Goal: Task Accomplishment & Management: Complete application form

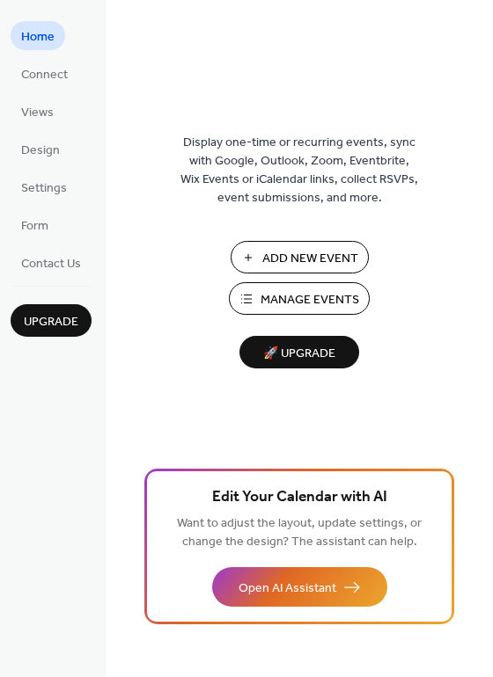
click at [304, 301] on span "Manage Events" at bounding box center [309, 300] width 99 height 18
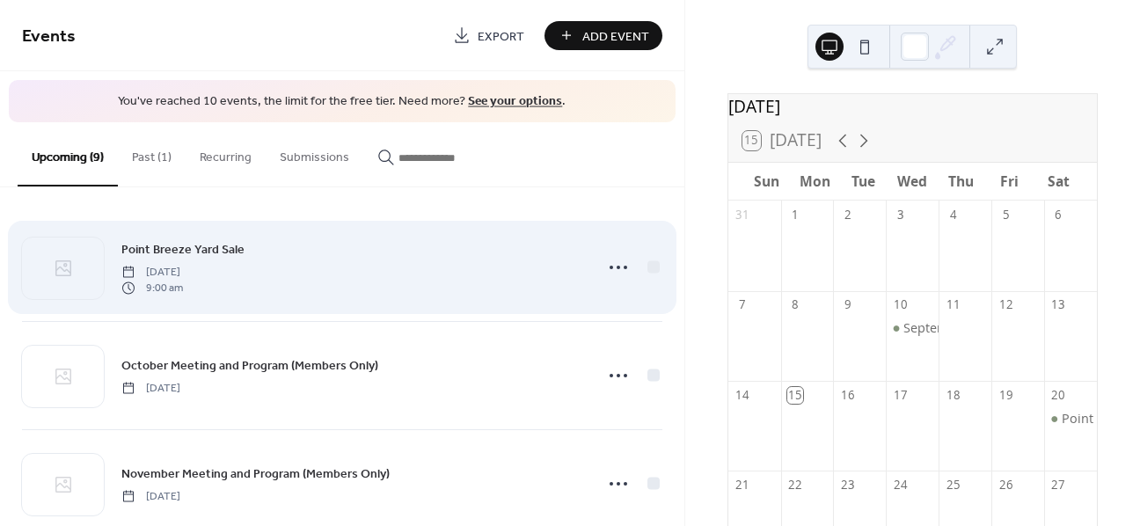
click at [442, 259] on div "Point Breeze Yard Sale [DATE] 9:00 am" at bounding box center [351, 267] width 461 height 56
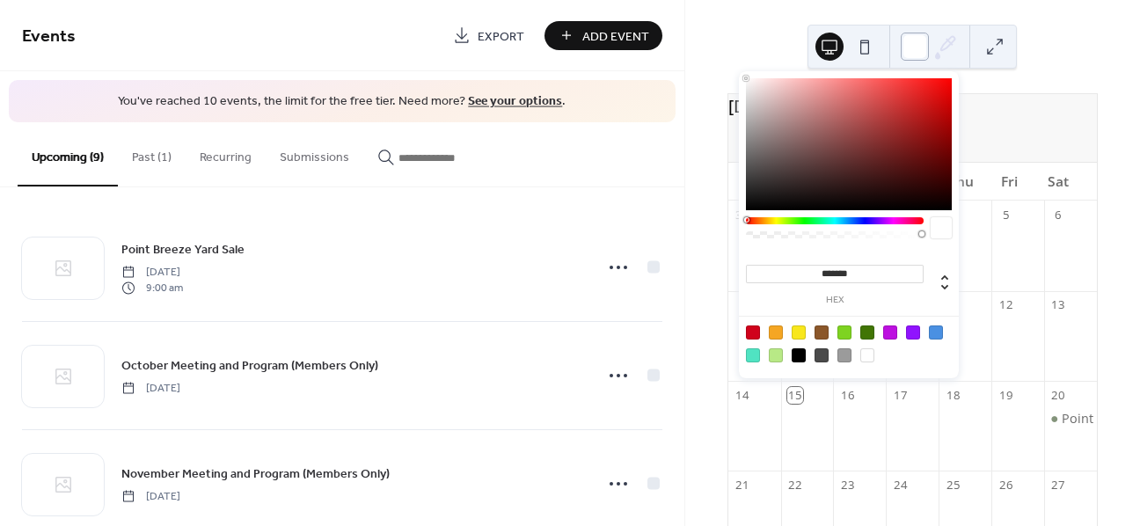
click at [923, 49] on div at bounding box center [915, 47] width 28 height 28
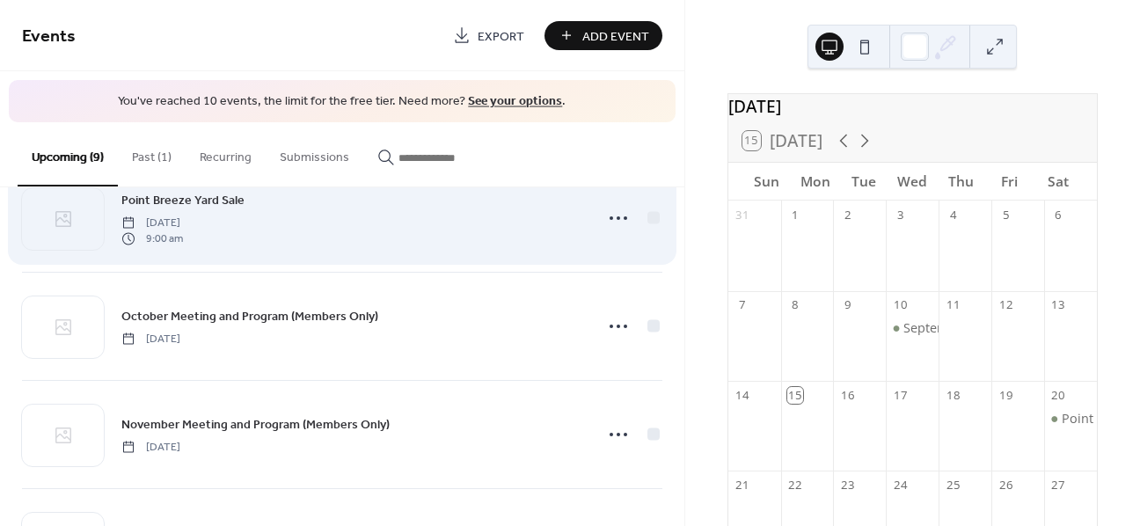
scroll to position [62, 0]
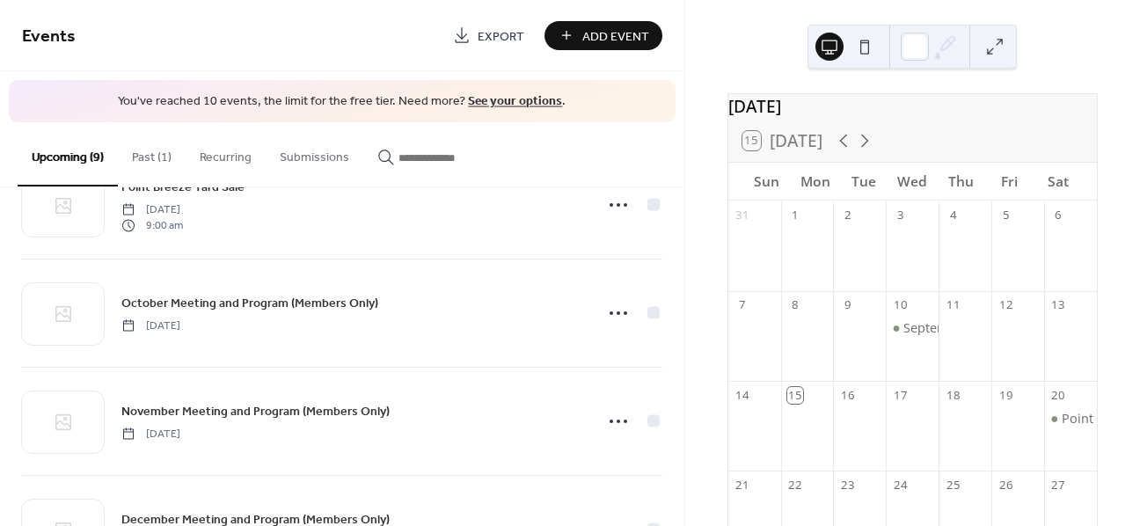
click at [324, 158] on button "Submissions" at bounding box center [315, 153] width 98 height 62
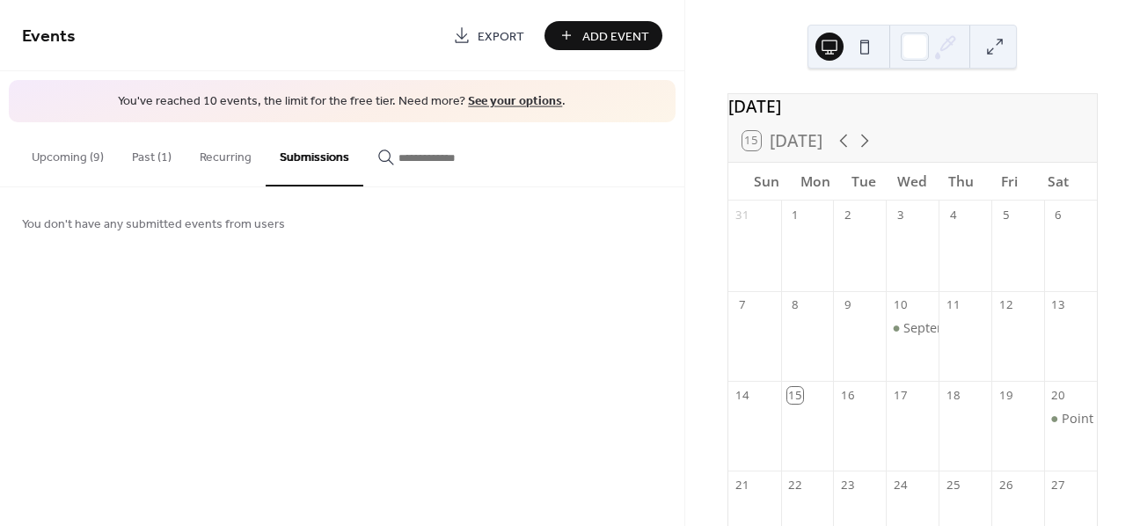
click at [238, 162] on button "Recurring" at bounding box center [226, 153] width 80 height 62
click at [164, 161] on button "Past (1)" at bounding box center [152, 153] width 68 height 62
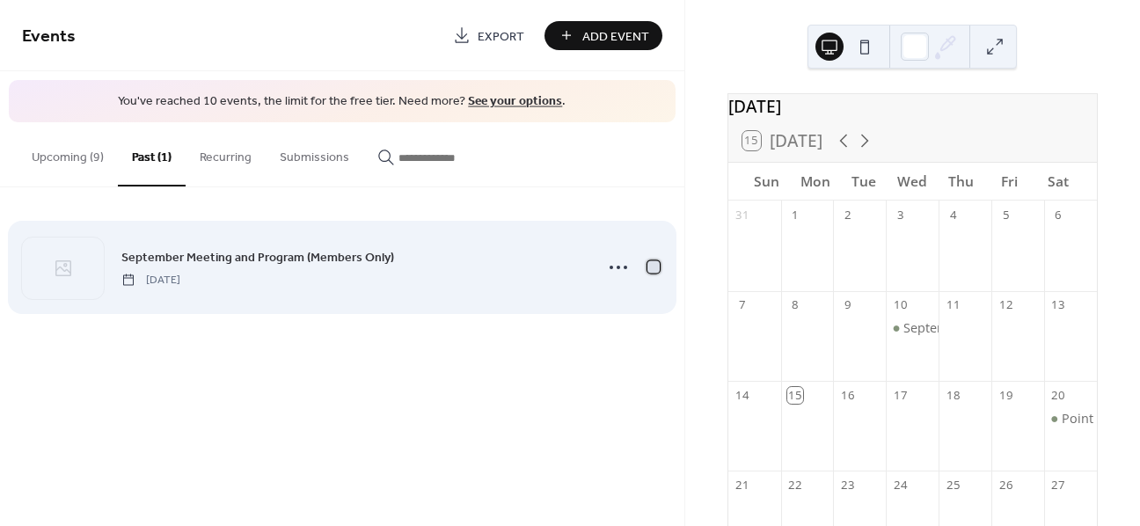
click at [654, 267] on div at bounding box center [653, 266] width 12 height 12
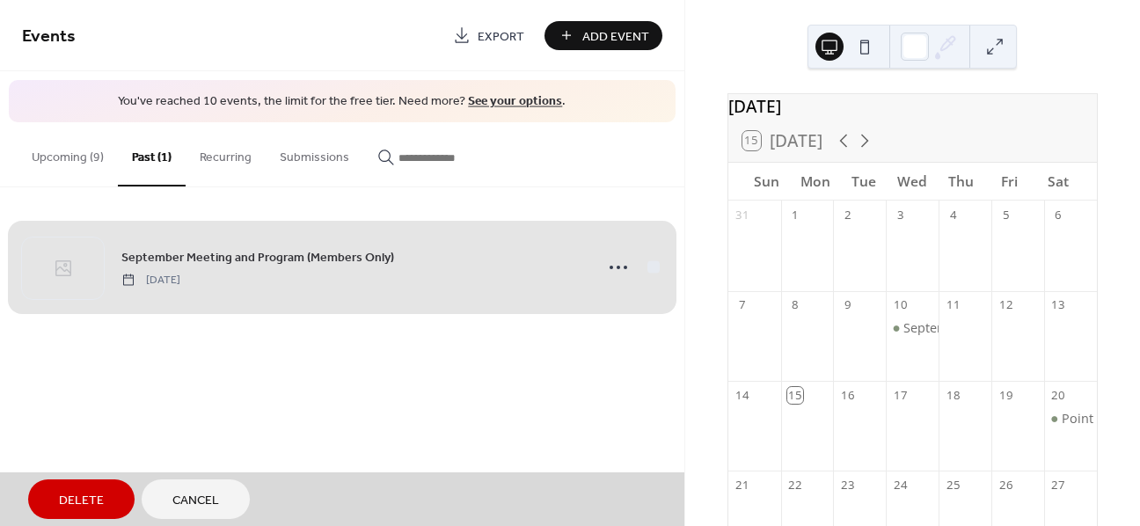
click at [654, 267] on div "September Meeting and Program (Members Only) Wednesday, September 10, 2025" at bounding box center [342, 267] width 640 height 107
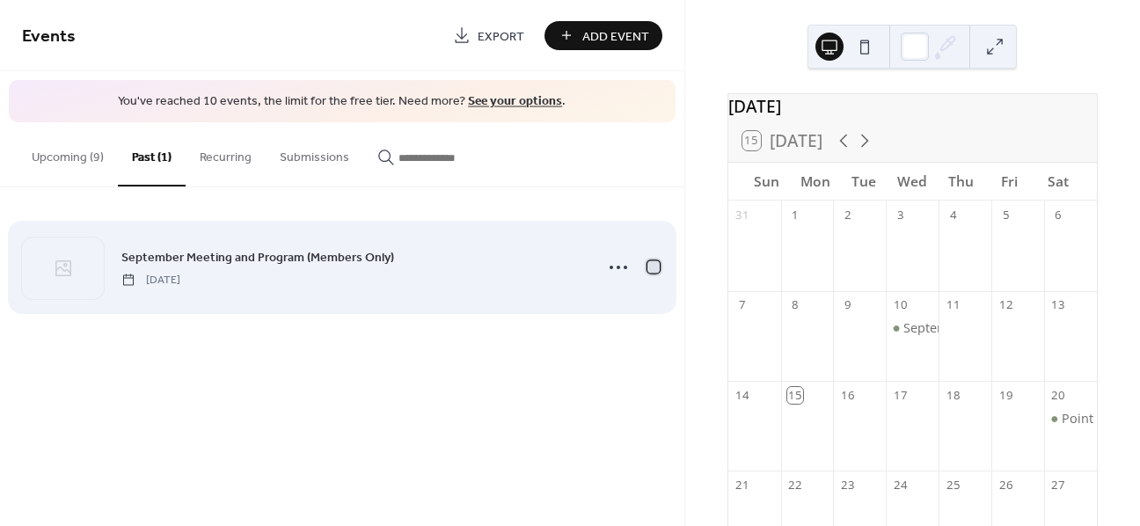
click at [652, 267] on div at bounding box center [653, 266] width 12 height 12
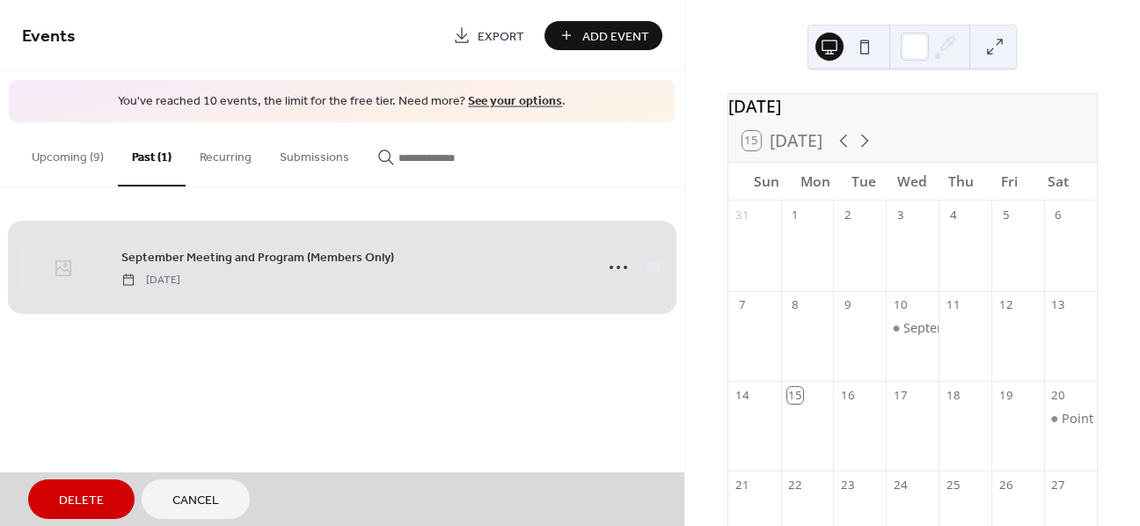
click at [652, 267] on div "September Meeting and Program (Members Only) Wednesday, September 10, 2025" at bounding box center [342, 267] width 640 height 107
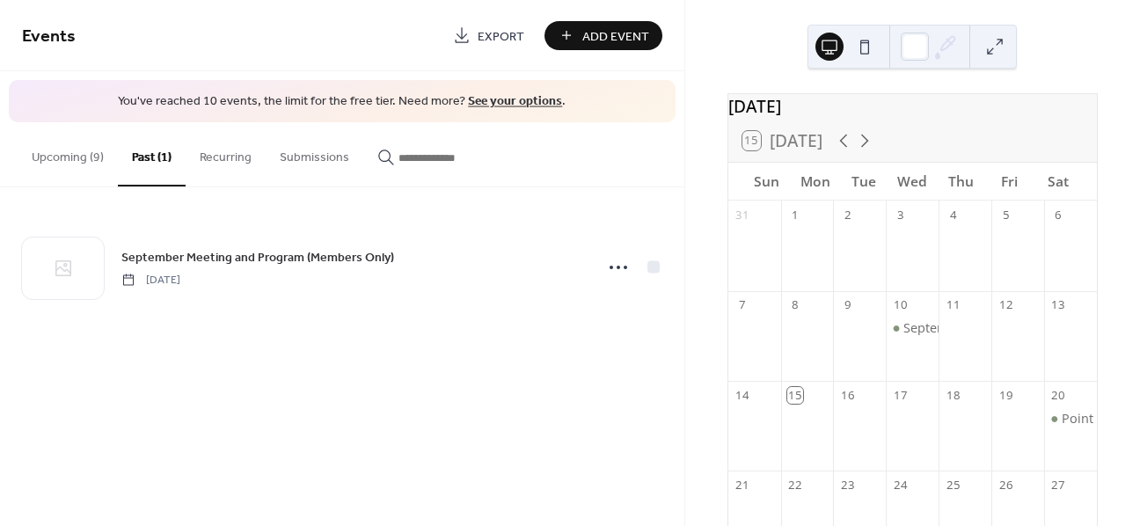
click at [81, 153] on button "Upcoming (9)" at bounding box center [68, 153] width 100 height 62
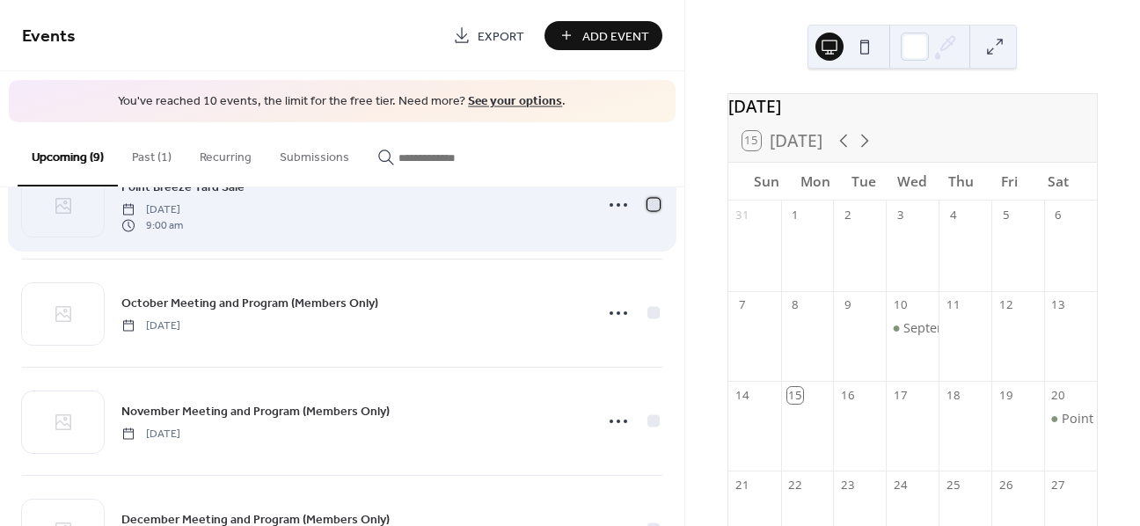
click at [651, 209] on div at bounding box center [653, 204] width 12 height 12
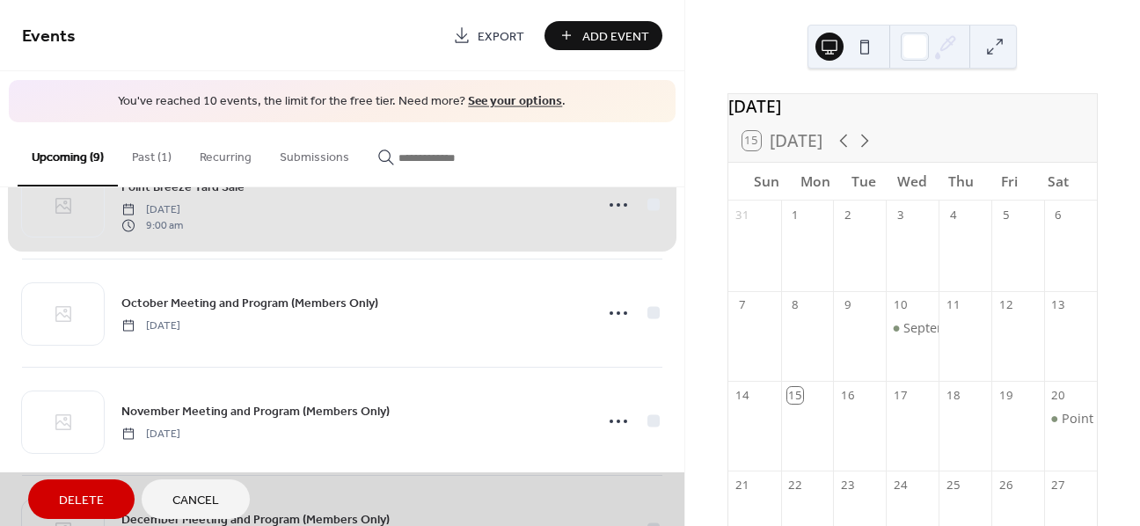
click at [651, 209] on div "Point Breeze Yard Sale Saturday, September 20, 2025 9:00 am" at bounding box center [342, 204] width 640 height 107
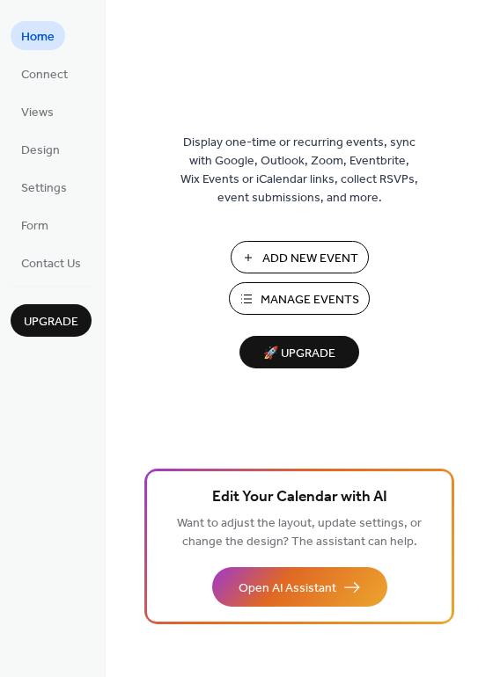
click at [264, 259] on span "Add New Event" at bounding box center [310, 259] width 96 height 18
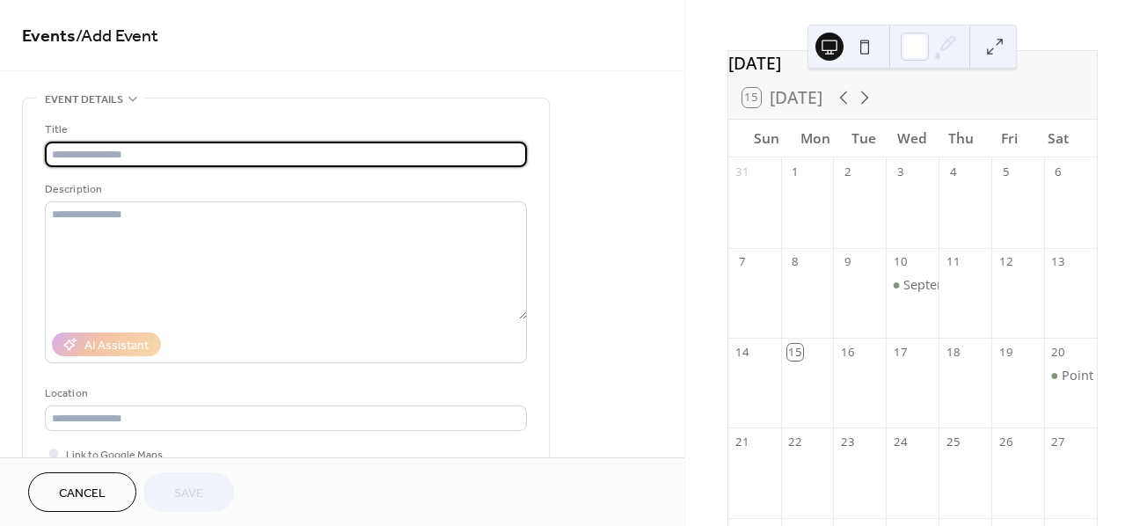
scroll to position [62, 0]
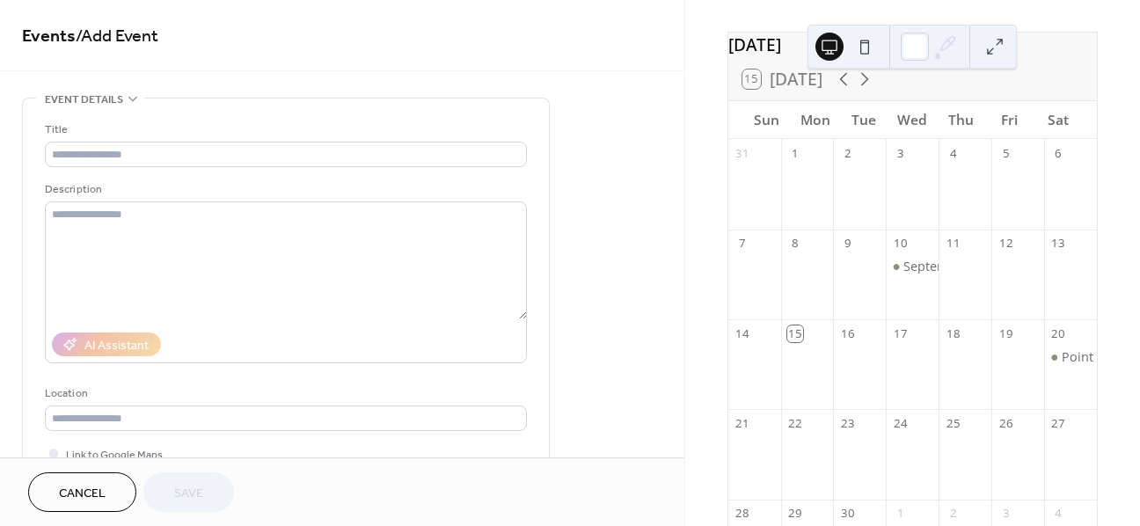
click at [998, 451] on div at bounding box center [1017, 465] width 53 height 54
click at [997, 432] on div "26" at bounding box center [1005, 424] width 16 height 16
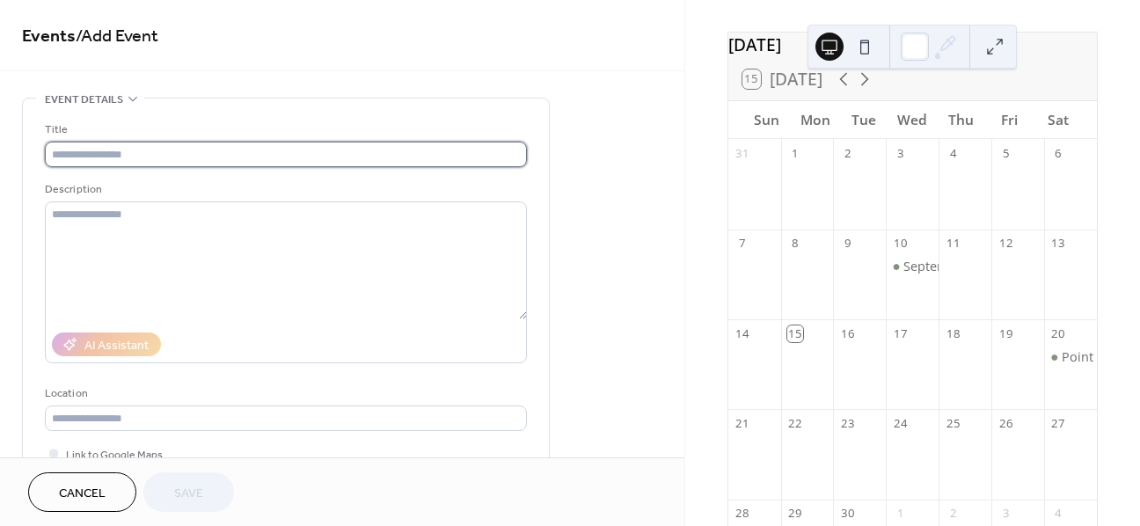
click at [92, 144] on input "text" at bounding box center [286, 155] width 482 height 26
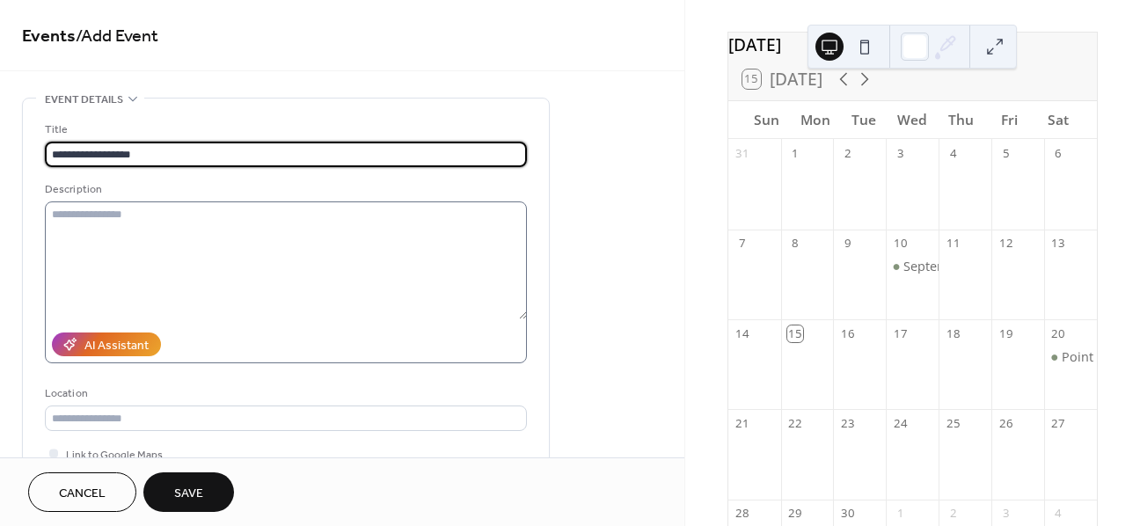
type input "**********"
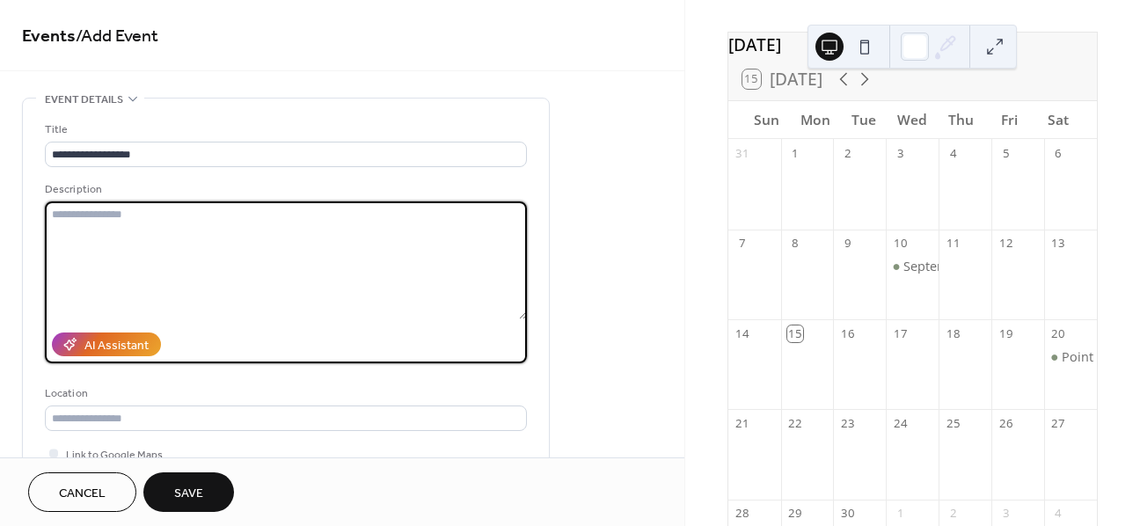
click at [113, 264] on textarea at bounding box center [286, 260] width 482 height 118
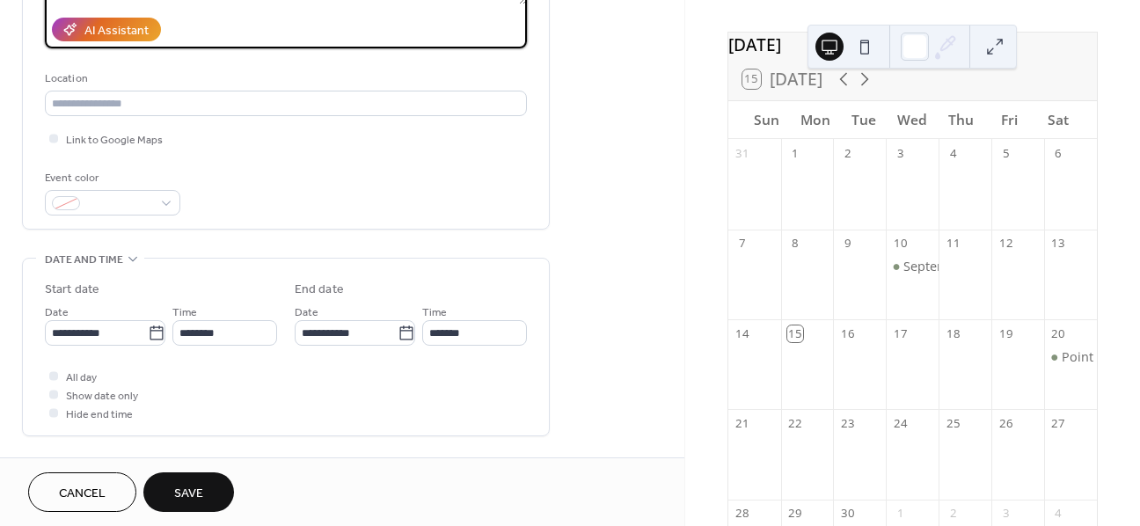
scroll to position [328, 0]
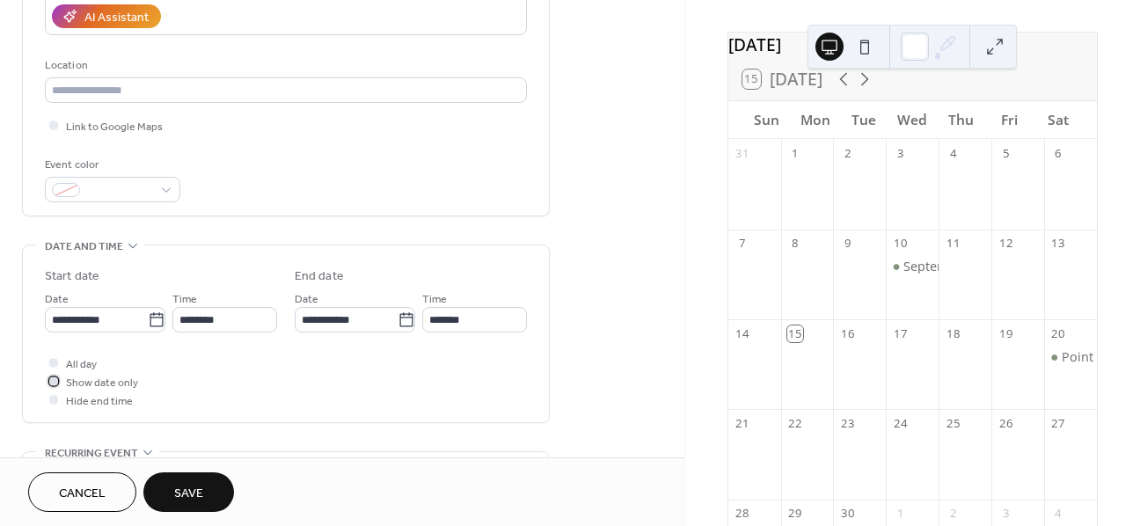
click at [53, 382] on div at bounding box center [53, 380] width 9 height 9
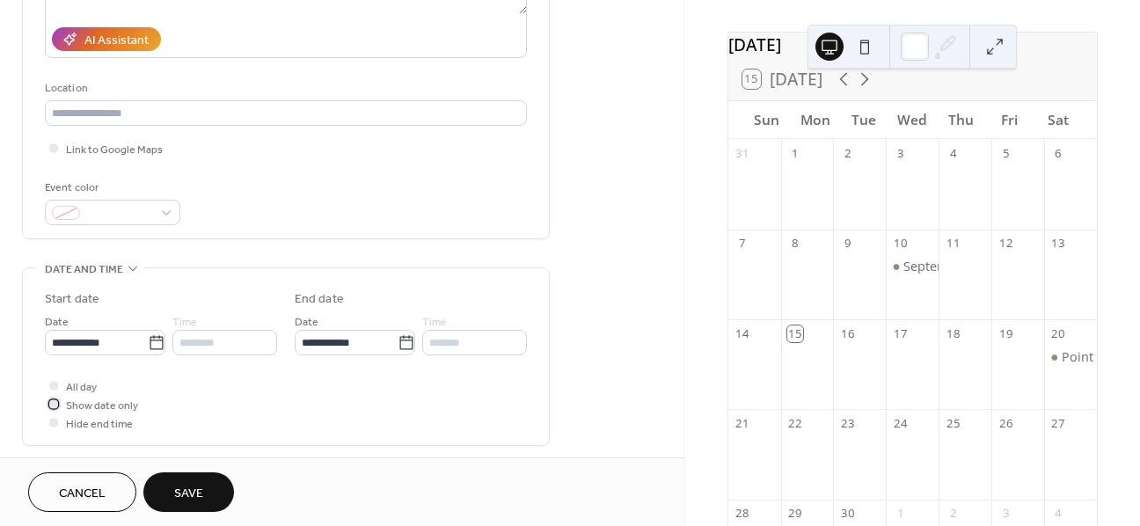
scroll to position [315, 0]
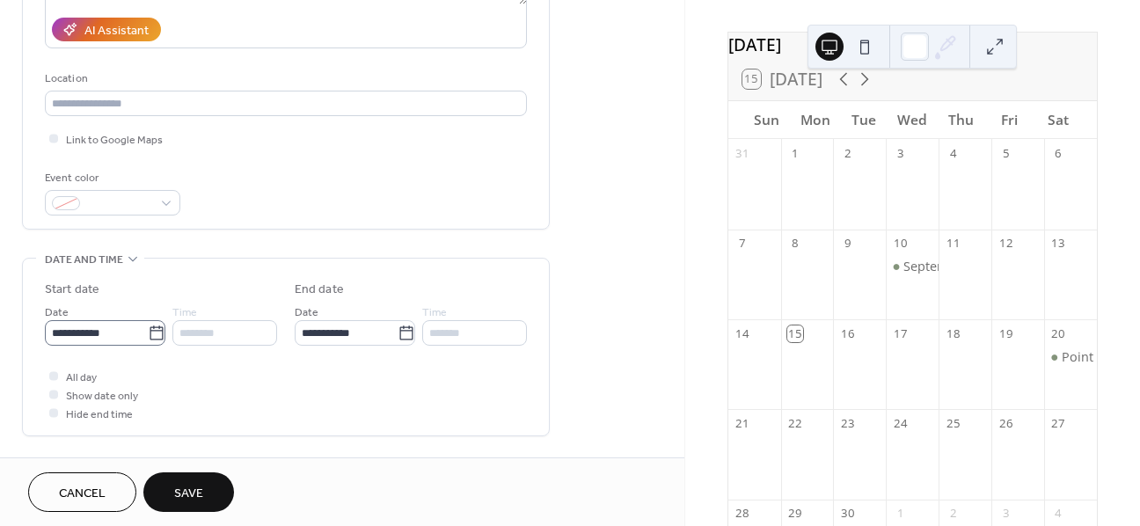
click at [150, 333] on icon at bounding box center [157, 334] width 18 height 18
click at [148, 333] on input "**********" at bounding box center [96, 333] width 103 height 26
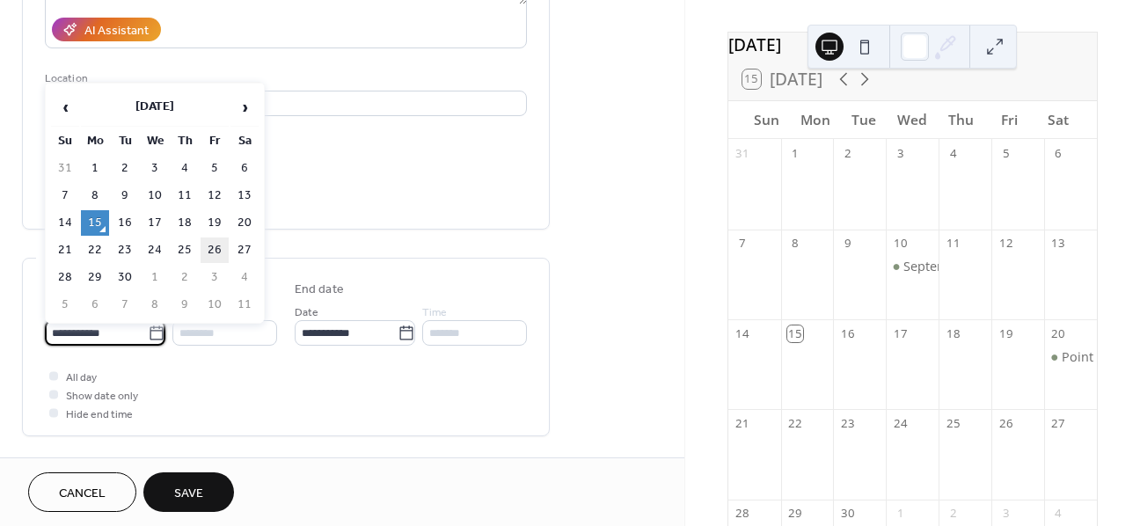
click at [207, 251] on td "26" at bounding box center [215, 250] width 28 height 26
type input "**********"
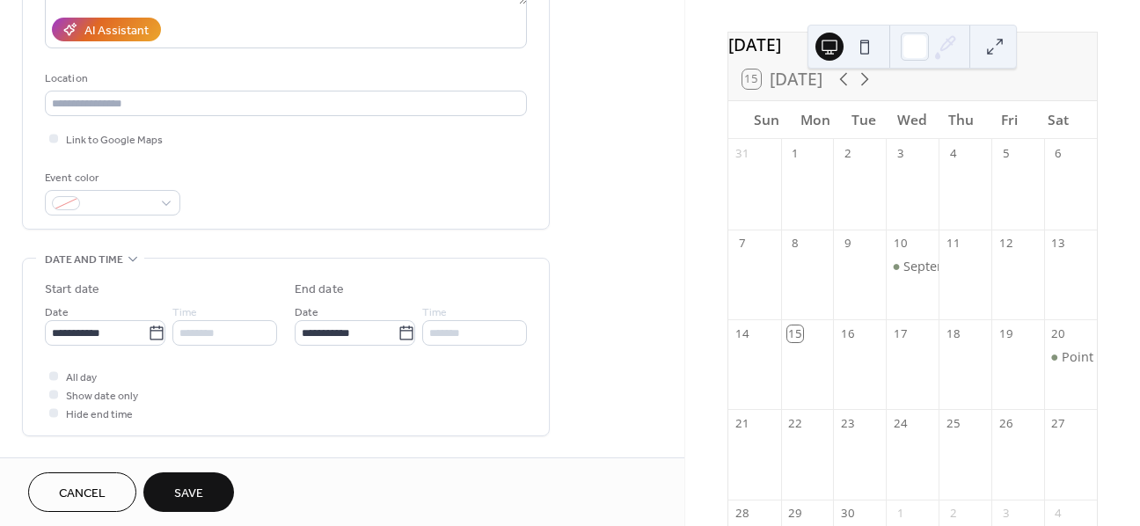
click at [208, 490] on button "Save" at bounding box center [188, 492] width 91 height 40
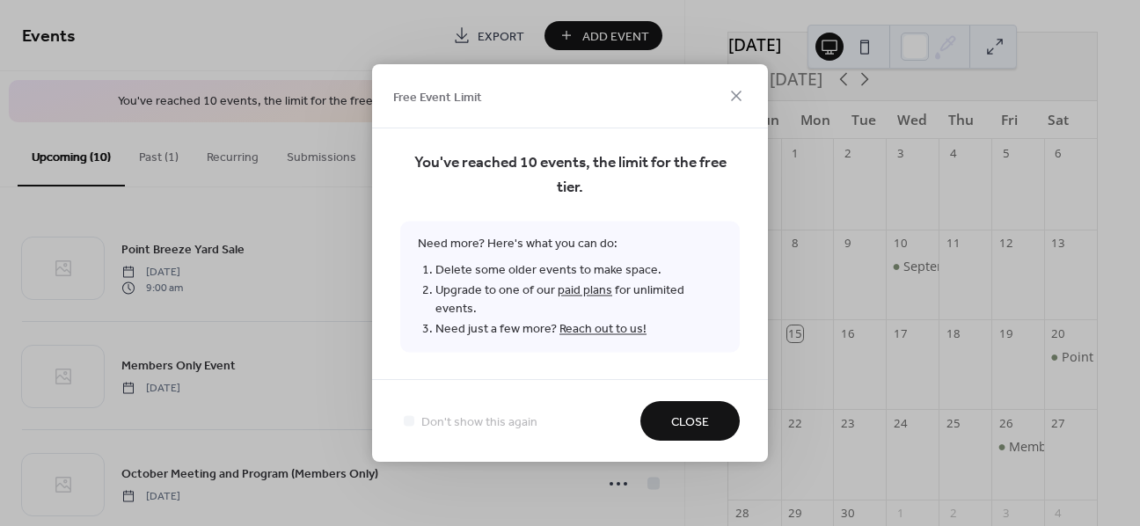
click at [585, 323] on link "Reach out to us!" at bounding box center [602, 330] width 87 height 24
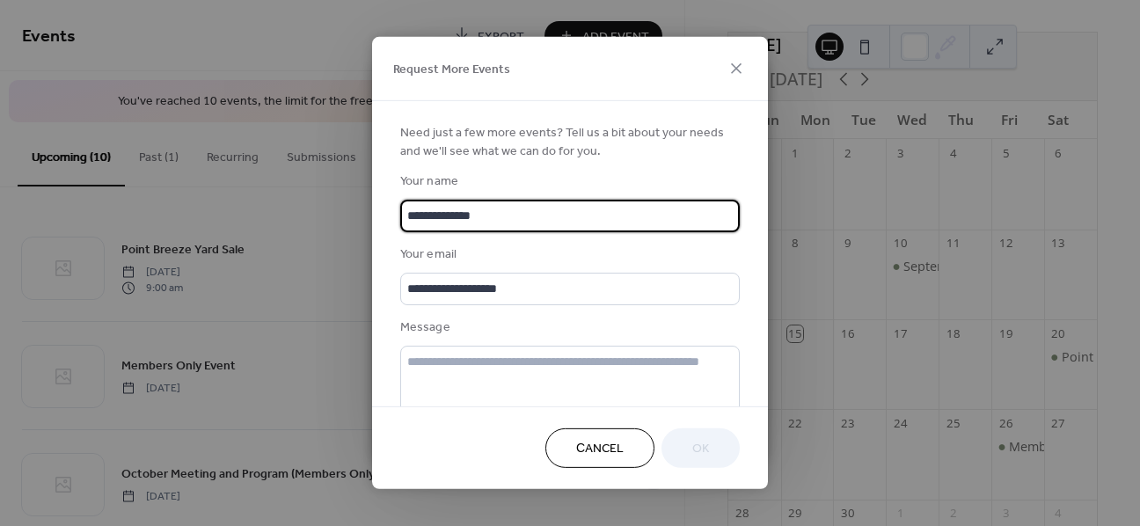
type input "**********"
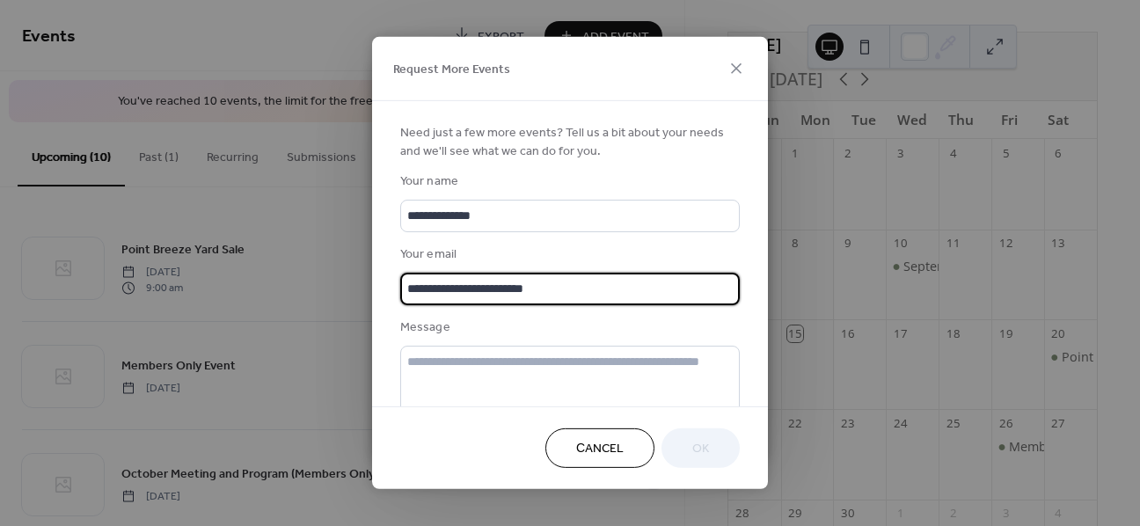
type input "**********"
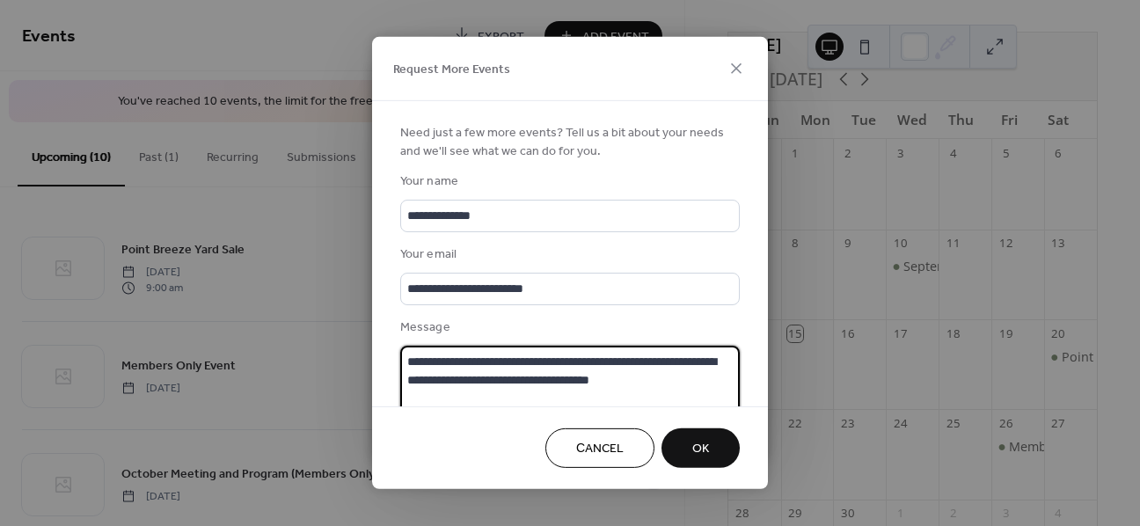
type textarea "**********"
click at [682, 444] on button "Ok" at bounding box center [700, 448] width 78 height 40
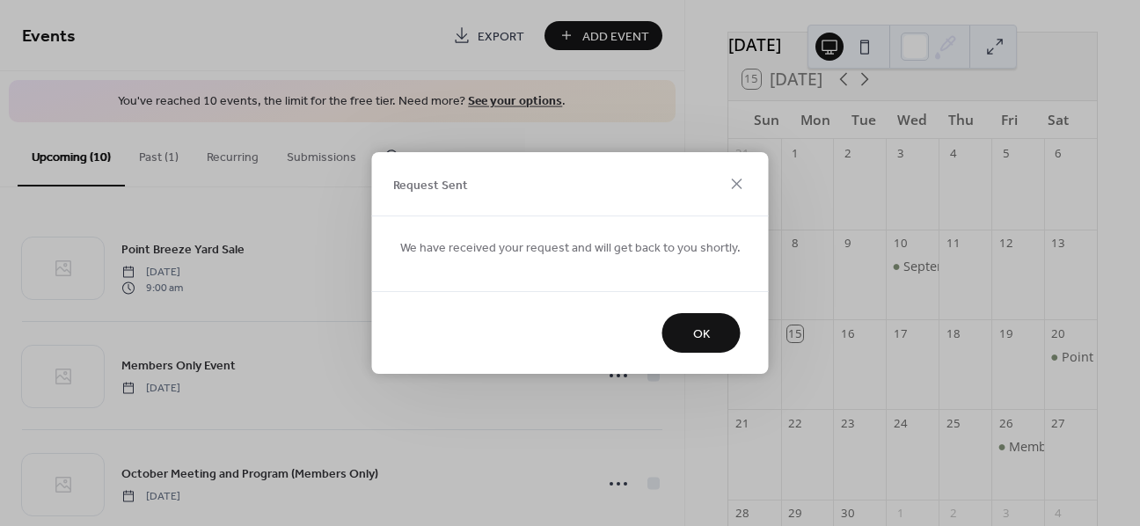
click at [693, 335] on span "OK" at bounding box center [701, 334] width 17 height 18
